Goal: Transaction & Acquisition: Purchase product/service

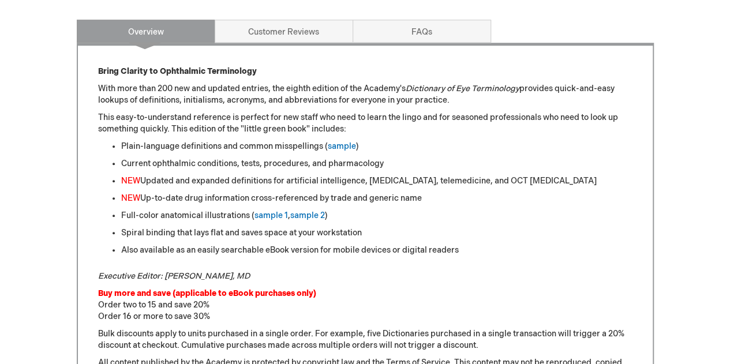
scroll to position [549, 0]
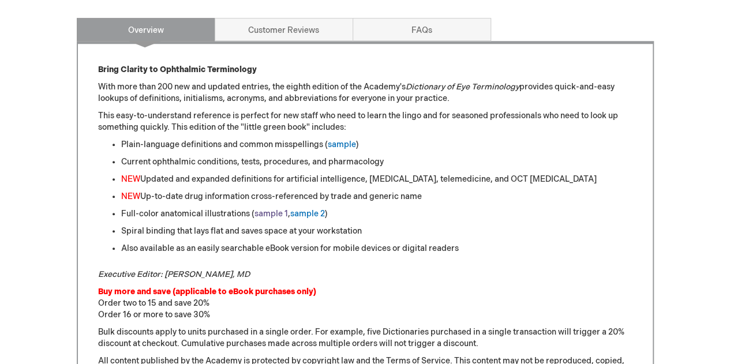
click at [272, 219] on link "sample 1" at bounding box center [270, 214] width 33 height 10
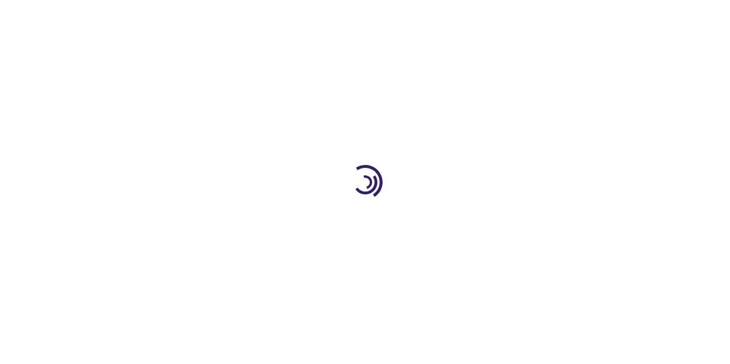
scroll to position [549, 0]
type input "0"
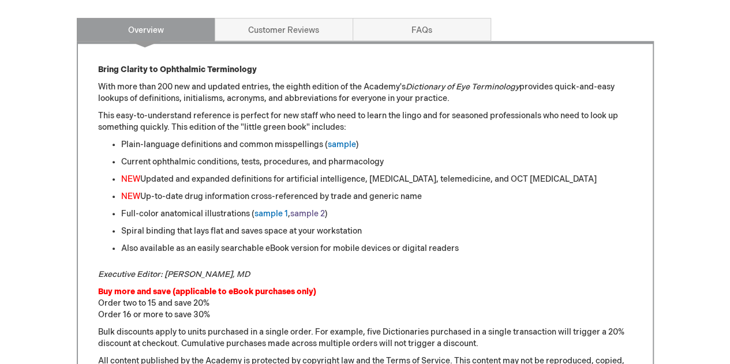
click at [305, 219] on link "sample 2" at bounding box center [307, 214] width 35 height 10
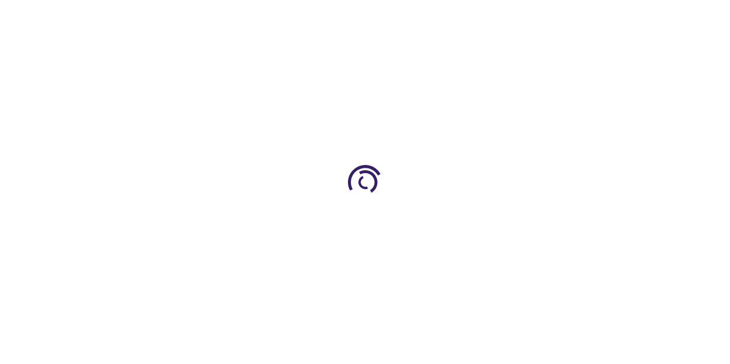
scroll to position [549, 0]
type input "0"
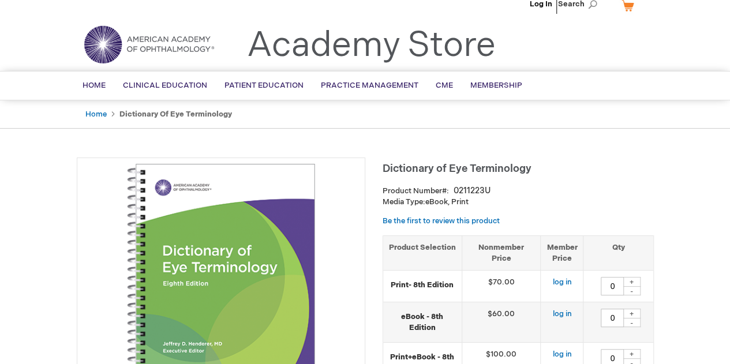
scroll to position [0, 0]
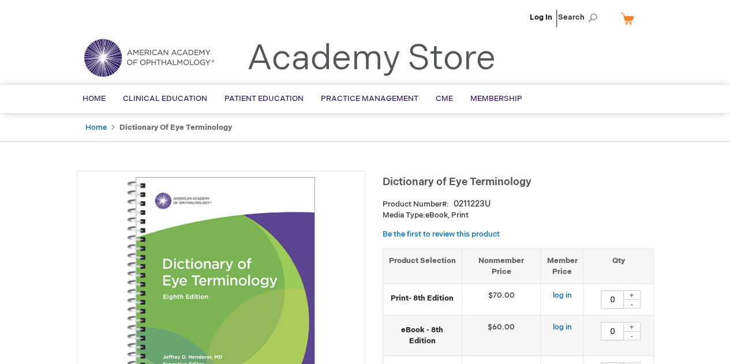
click at [231, 244] on img at bounding box center [221, 315] width 276 height 276
